Goal: Find specific page/section: Find specific page/section

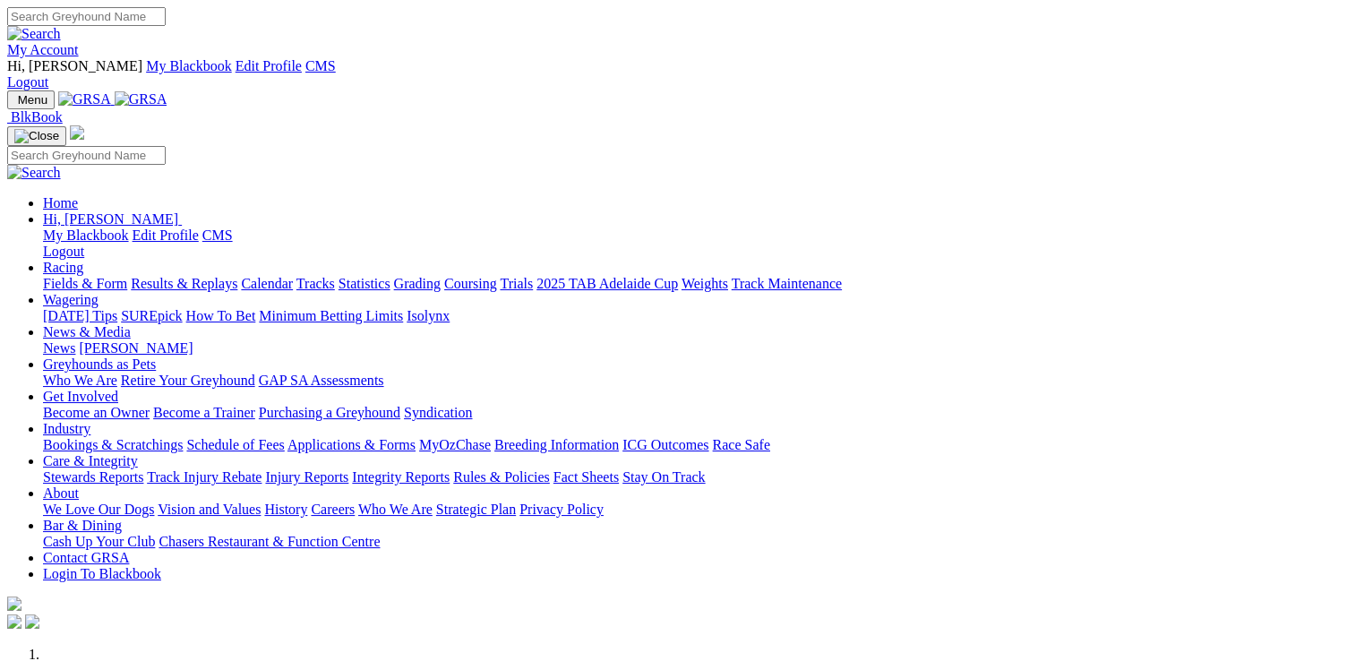
click at [138, 453] on link "Care & Integrity" at bounding box center [90, 460] width 95 height 15
click at [143, 469] on link "Stewards Reports" at bounding box center [93, 476] width 100 height 15
